Goal: Navigation & Orientation: Find specific page/section

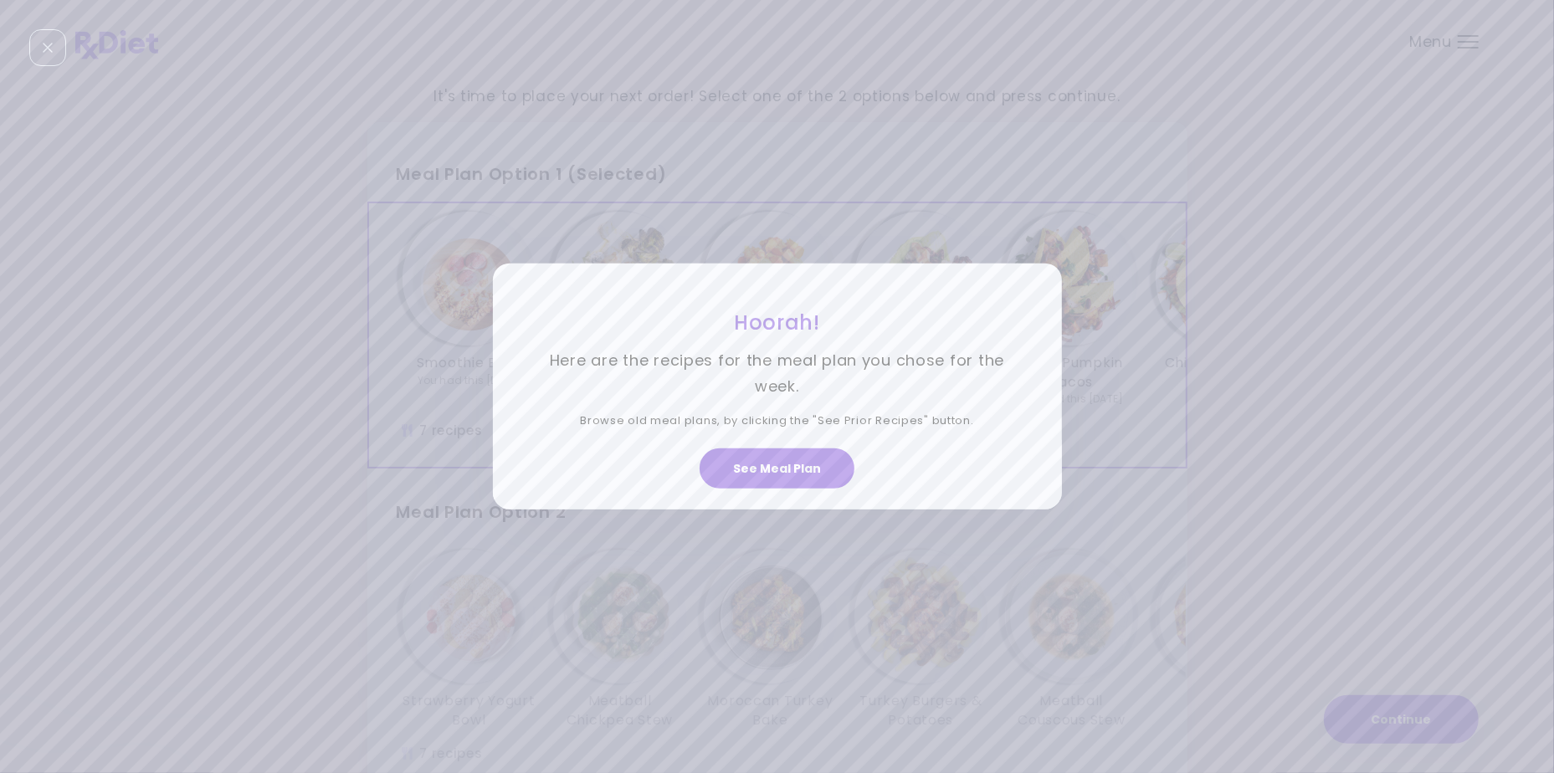
click at [1411, 724] on div "Hoorah! Here are the recipes for the meal plan you chose for the week. Browse o…" at bounding box center [777, 386] width 1554 height 773
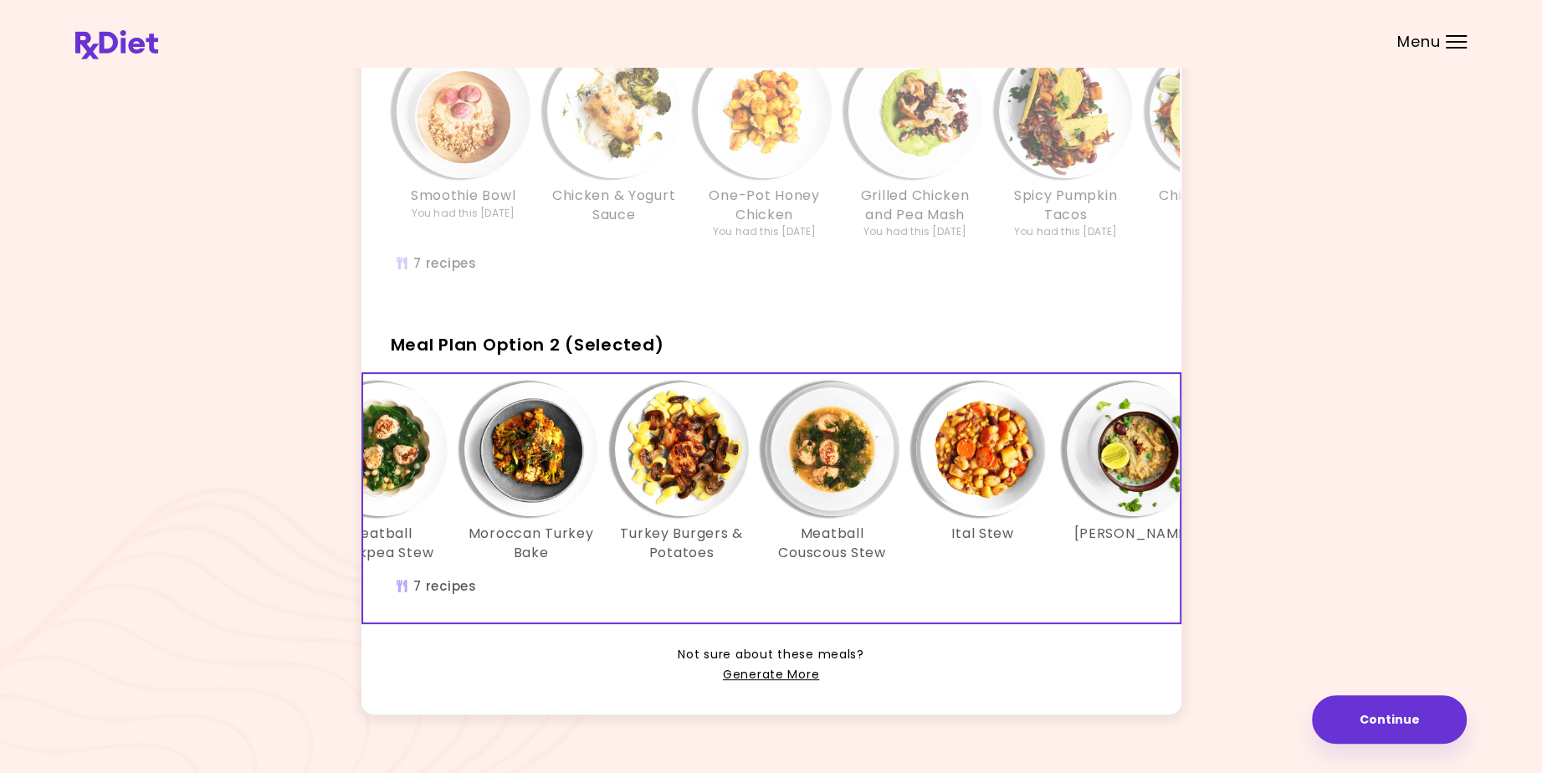
scroll to position [0, 267]
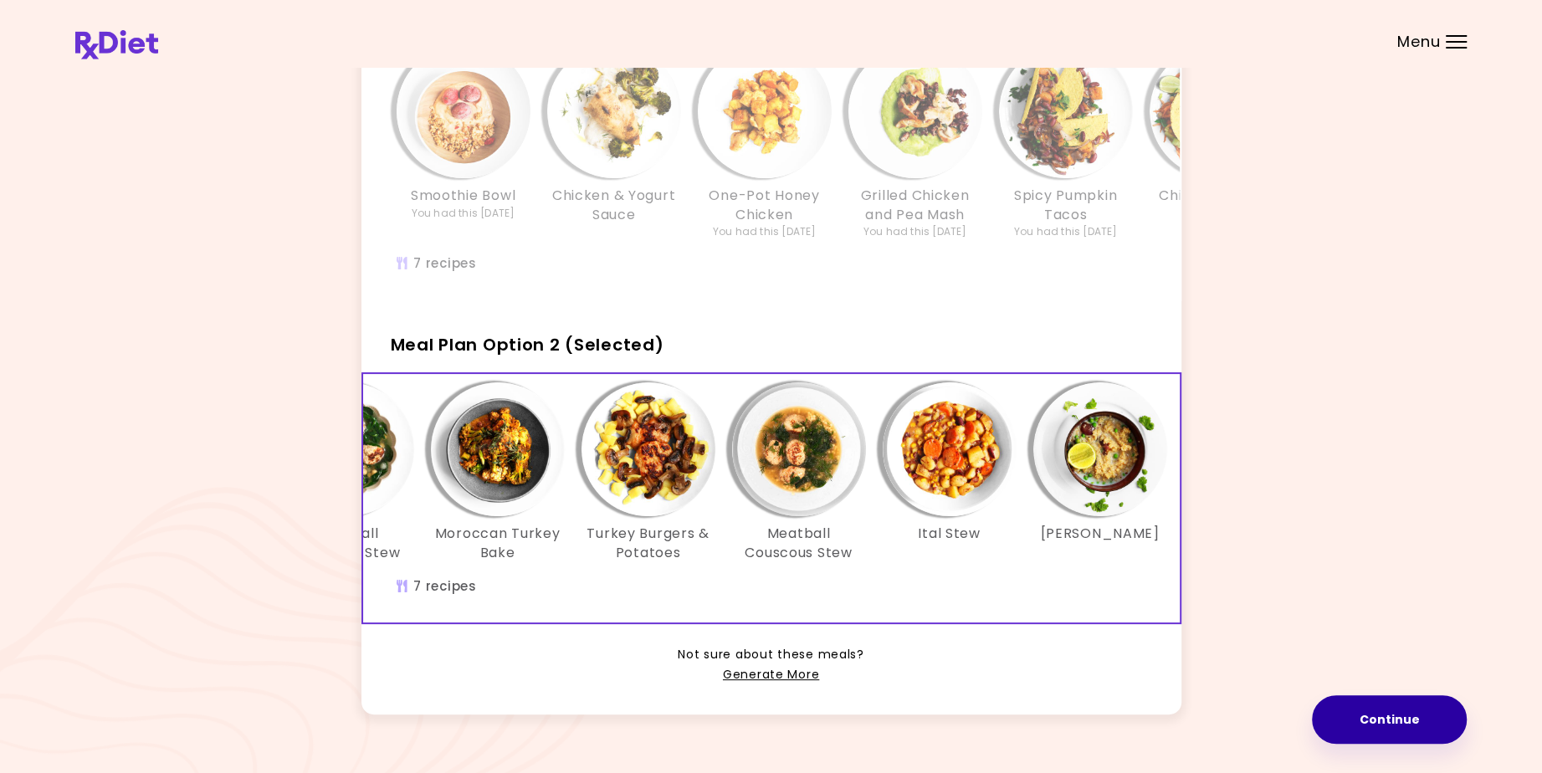
click at [1391, 720] on button "Continue" at bounding box center [1389, 719] width 155 height 49
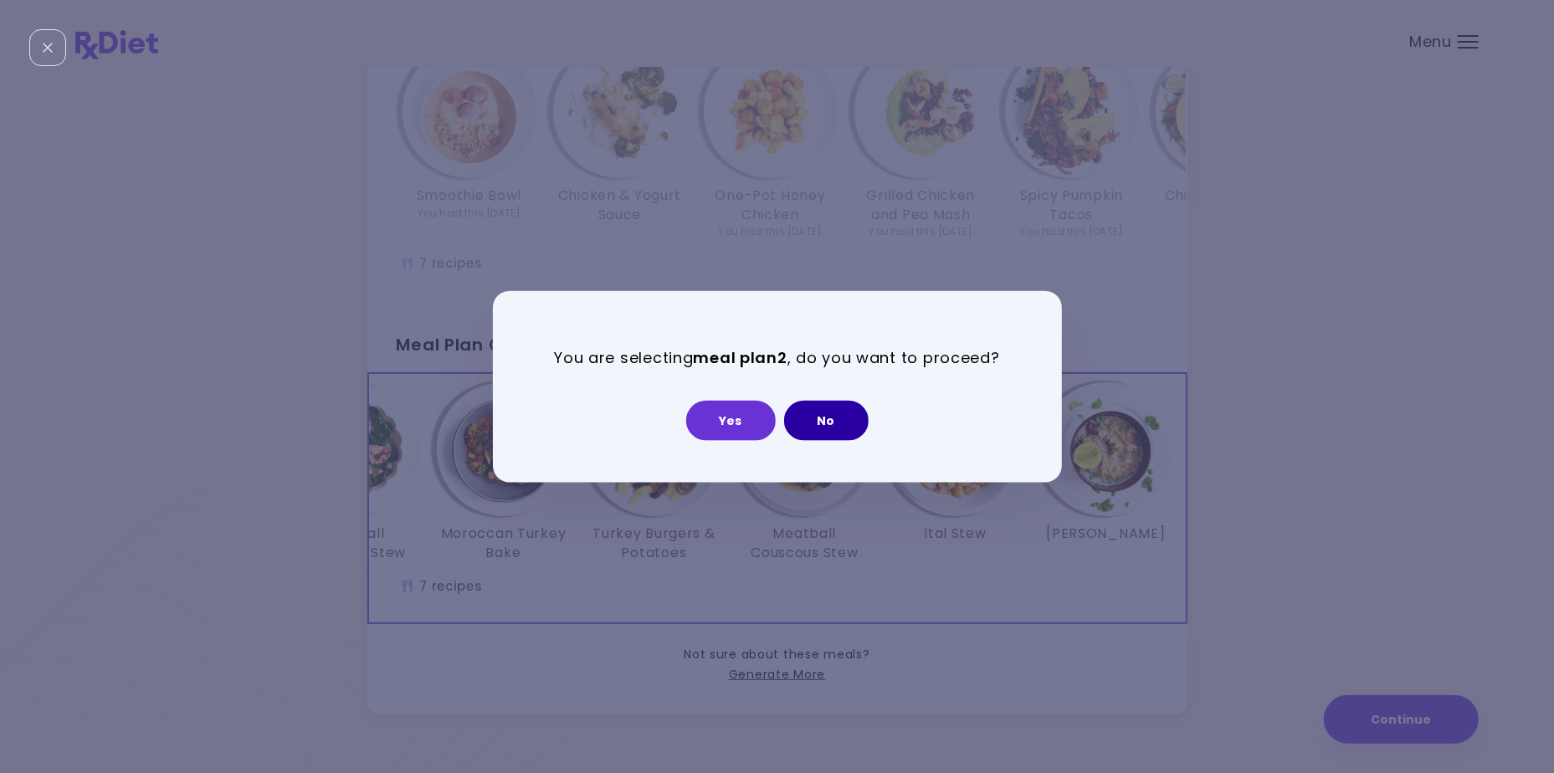
click at [818, 418] on button "No" at bounding box center [826, 420] width 85 height 40
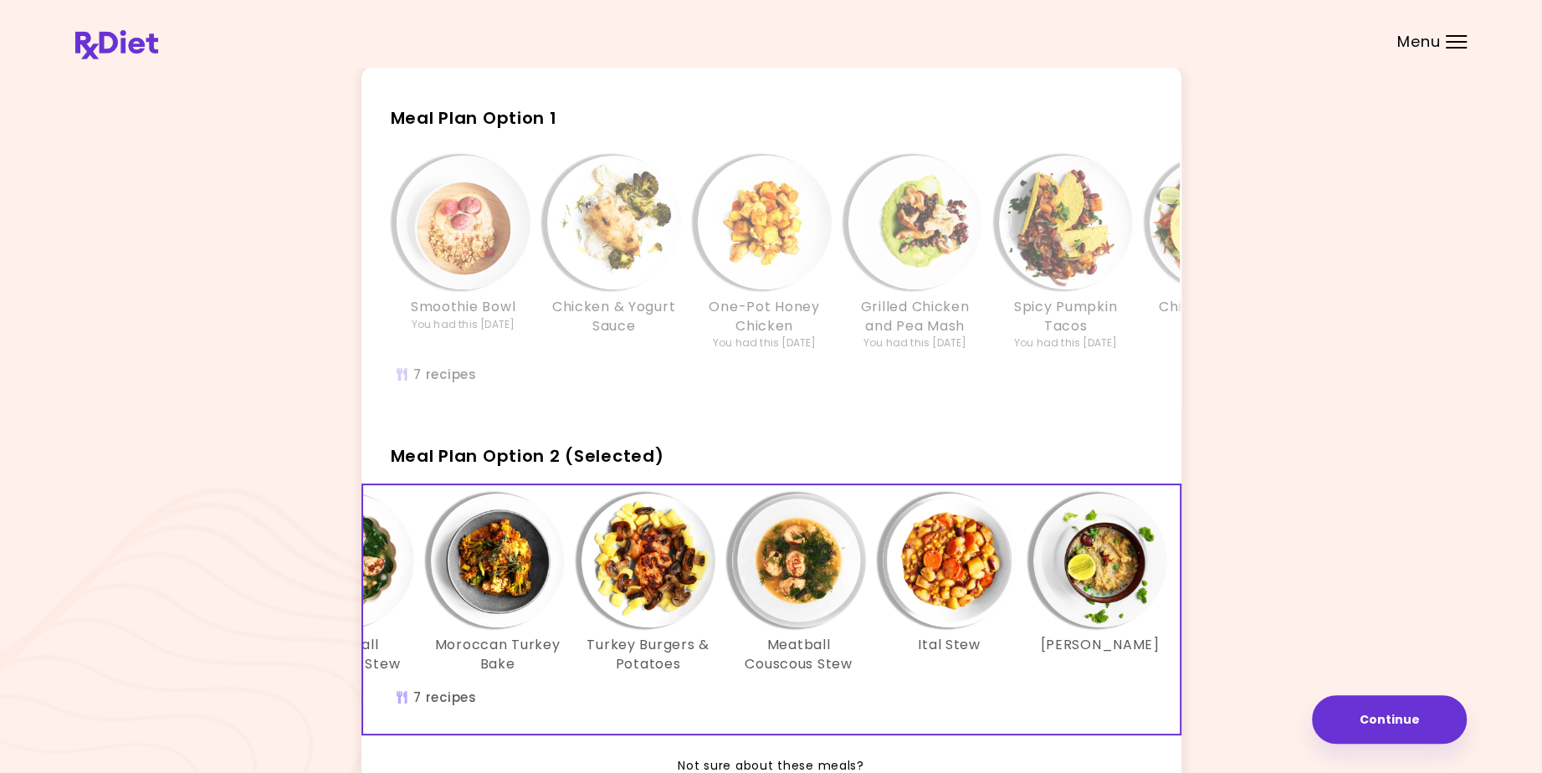
scroll to position [0, 0]
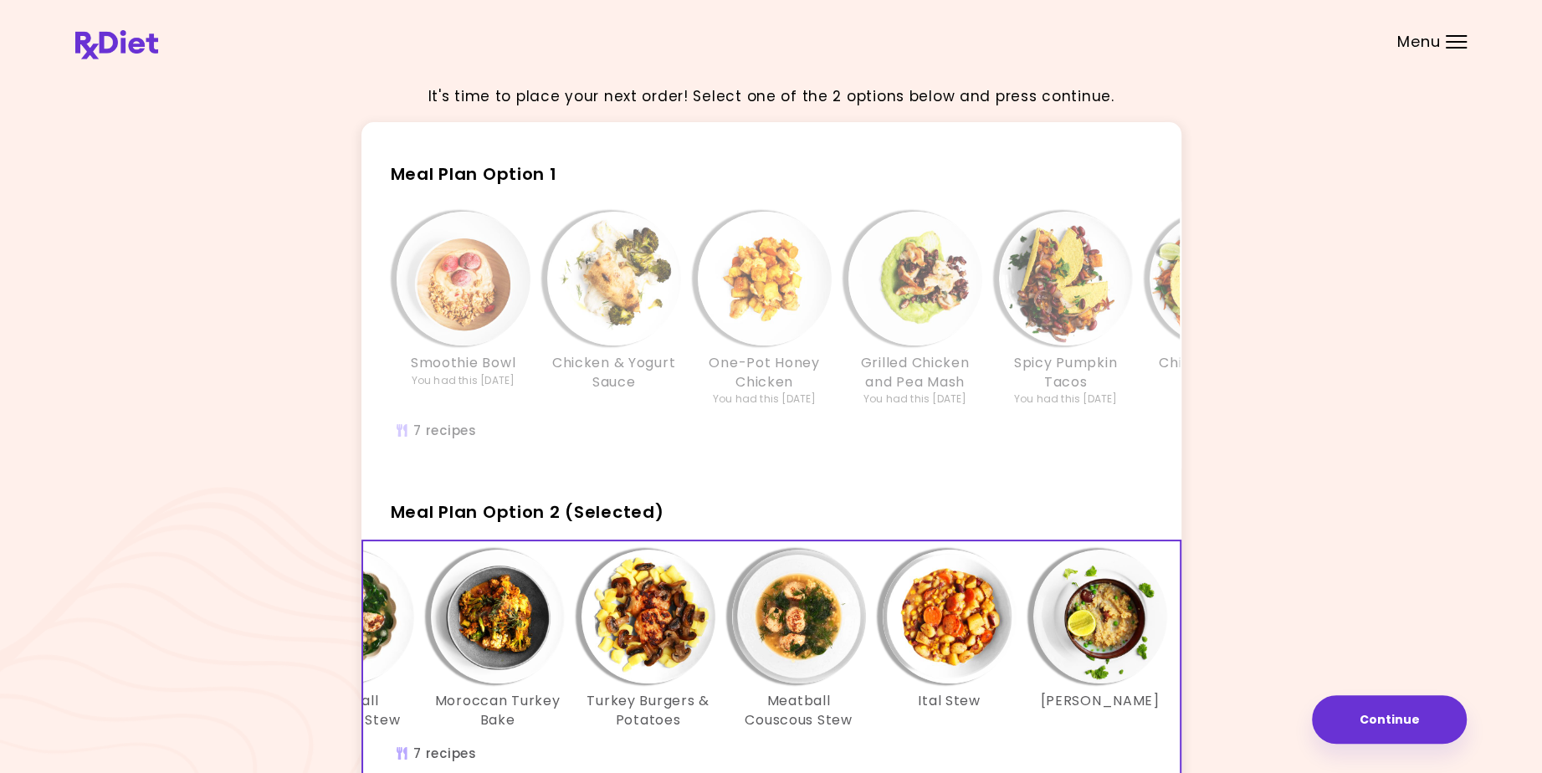
click at [1414, 41] on span "Menu" at bounding box center [1419, 41] width 43 height 15
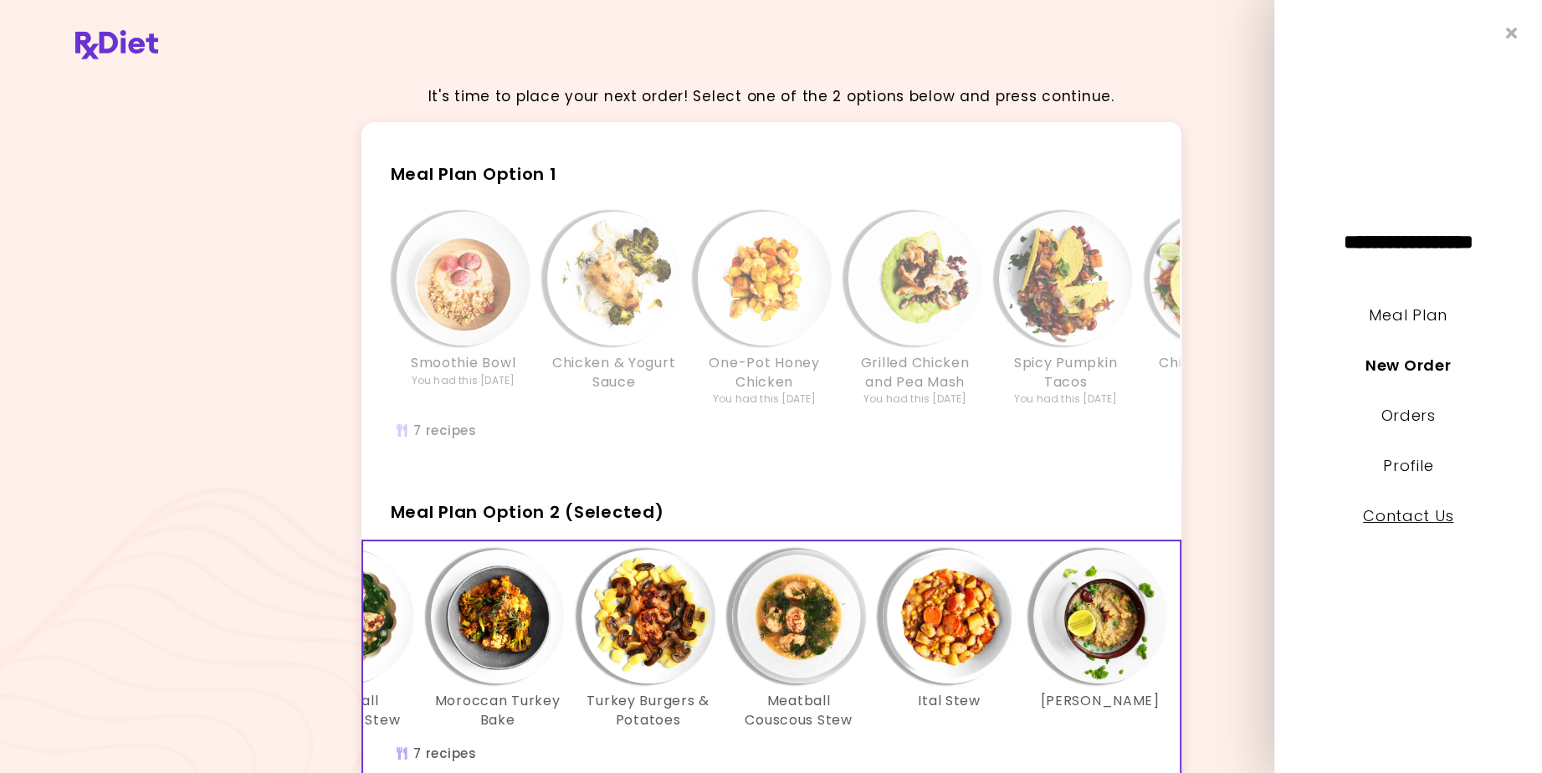
click at [1396, 517] on link "Contact Us" at bounding box center [1408, 515] width 90 height 21
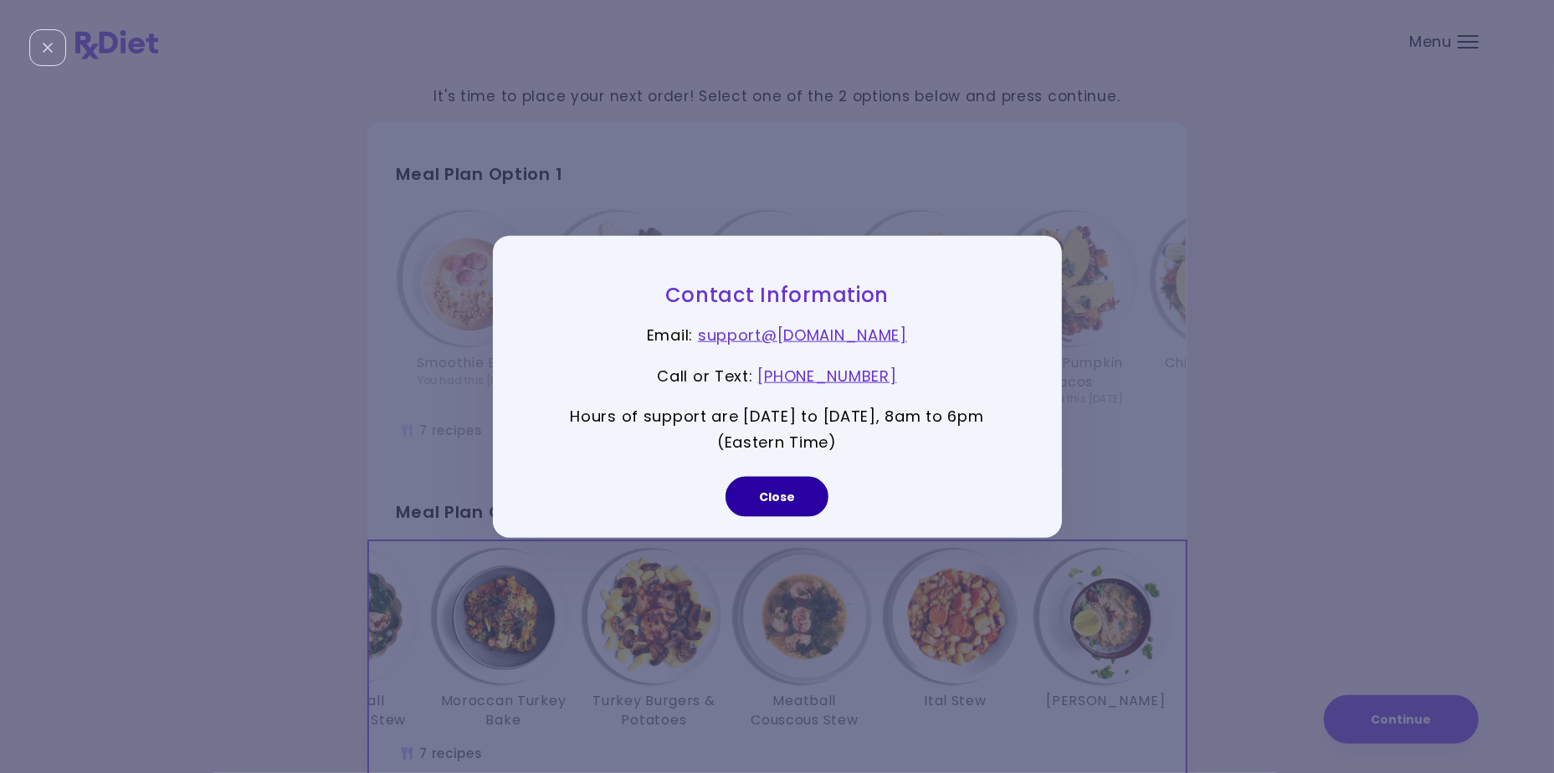
click at [776, 495] on button "Close" at bounding box center [777, 496] width 103 height 40
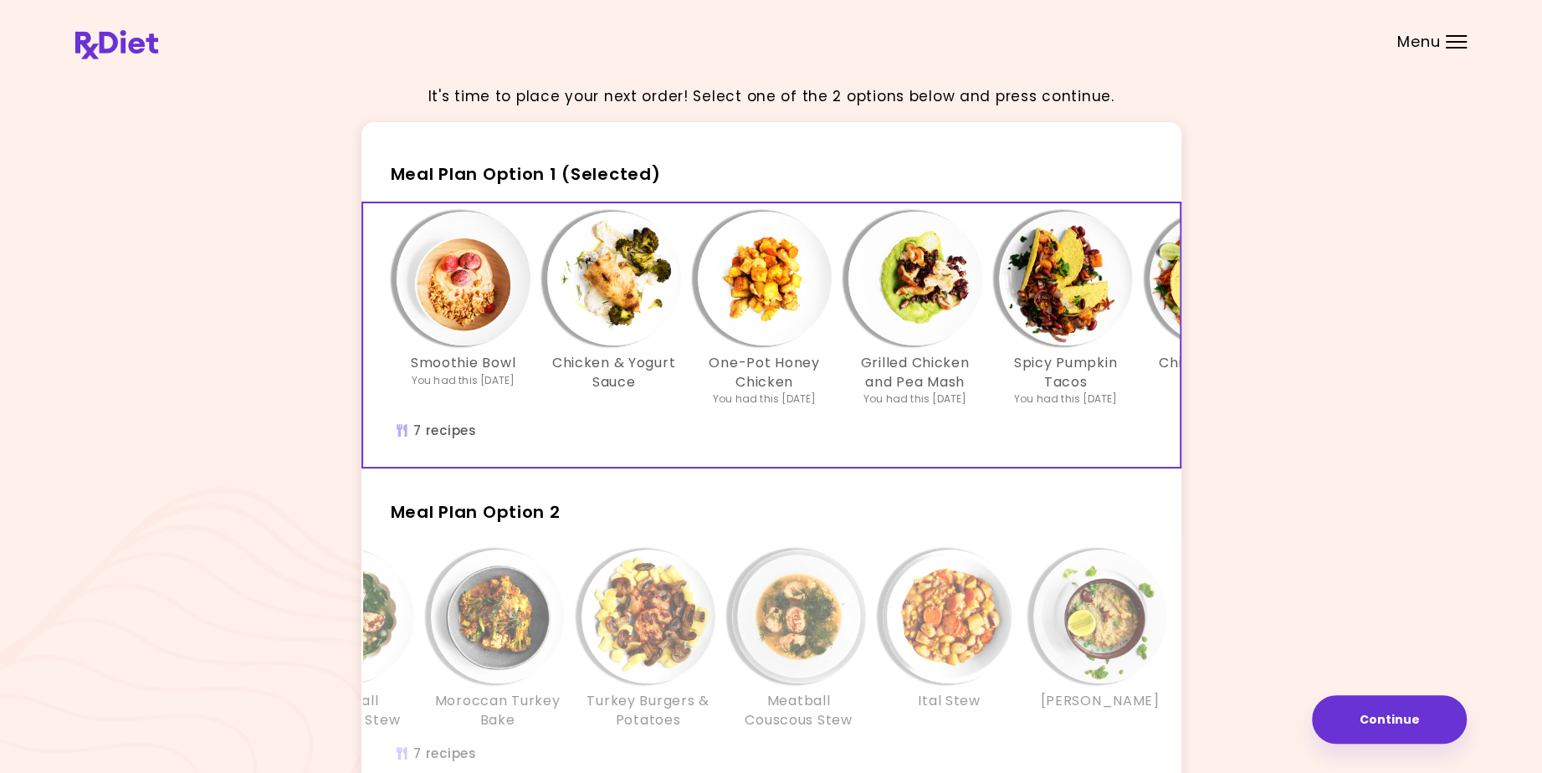
click at [1424, 44] on span "Menu" at bounding box center [1419, 41] width 43 height 15
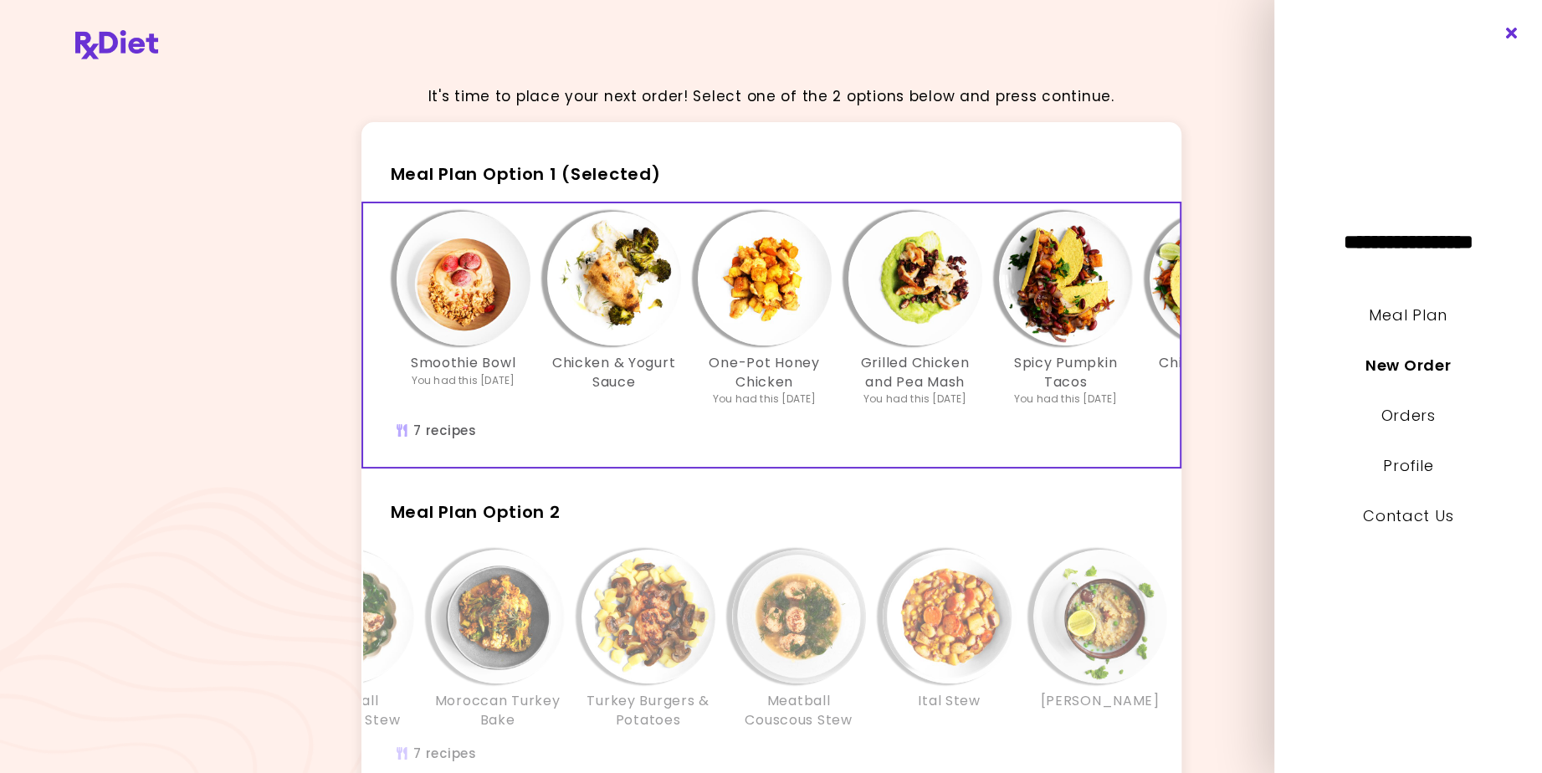
click at [1513, 37] on icon "Close" at bounding box center [1512, 34] width 16 height 12
